Goal: Check status

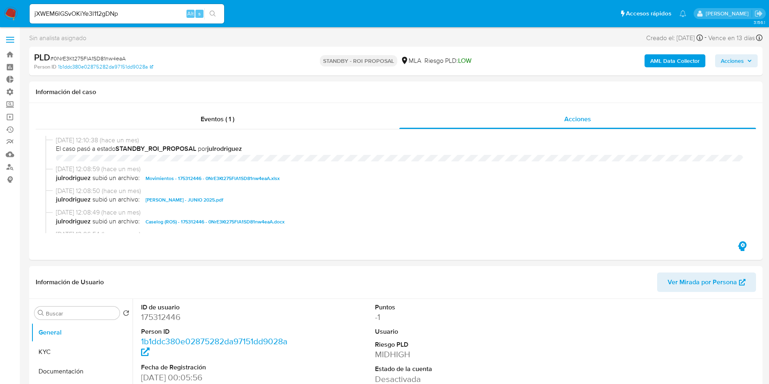
select select "10"
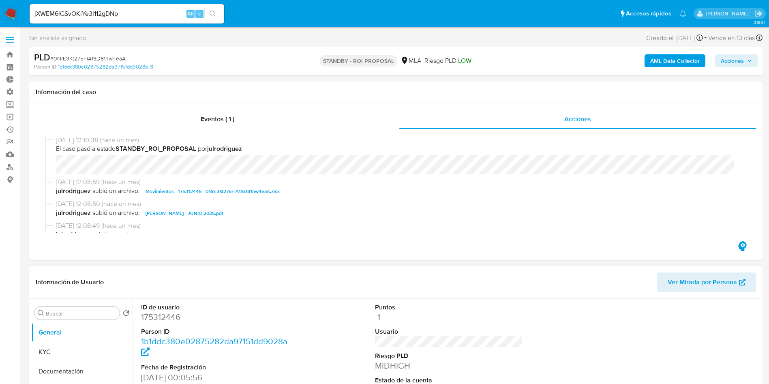
scroll to position [381, 0]
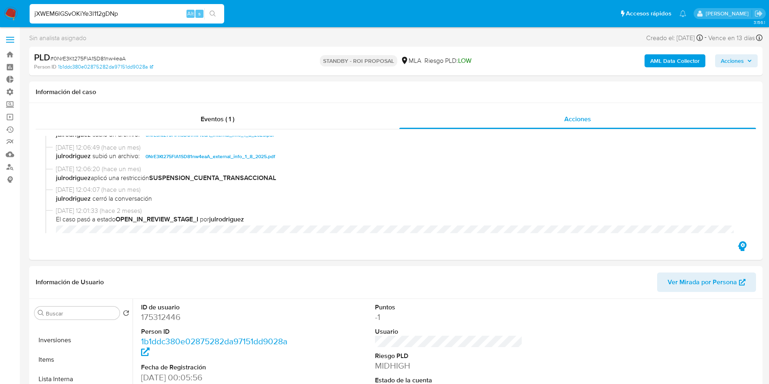
click at [119, 11] on input "jXWEM6lGSvOKiYe3l112gDNp" at bounding box center [127, 14] width 195 height 11
paste input "BmSj9SOaeollUjA7S625mBih"
type input "BmSj9SOaeollUjA7S625mBih"
click at [216, 15] on icon "search-icon" at bounding box center [213, 14] width 6 height 6
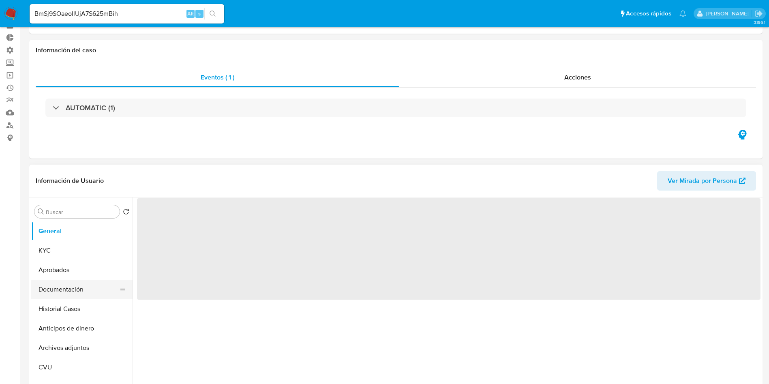
scroll to position [61, 0]
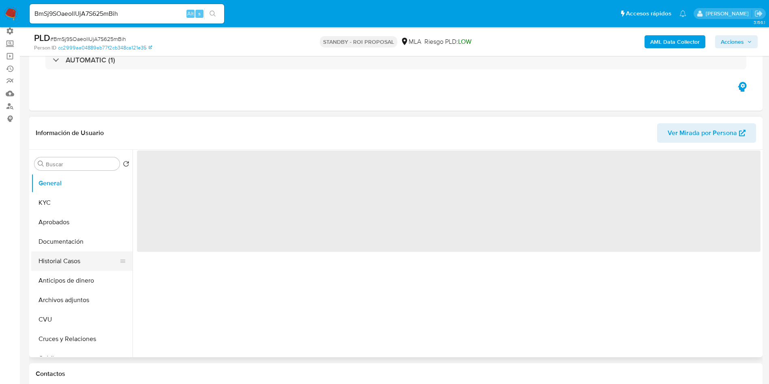
click at [61, 264] on button "Historial Casos" at bounding box center [78, 260] width 95 height 19
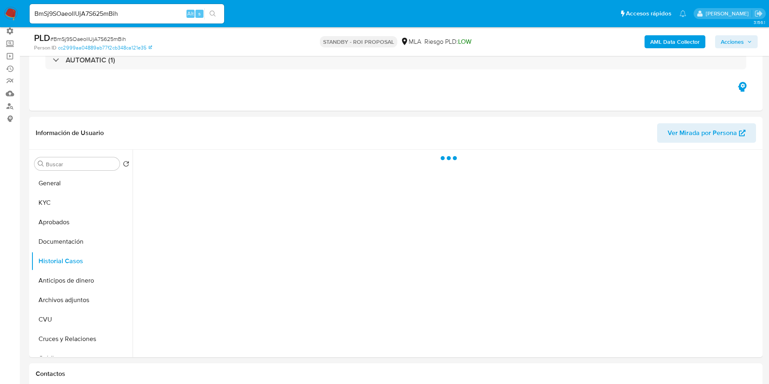
select select "10"
